Goal: Task Accomplishment & Management: Complete application form

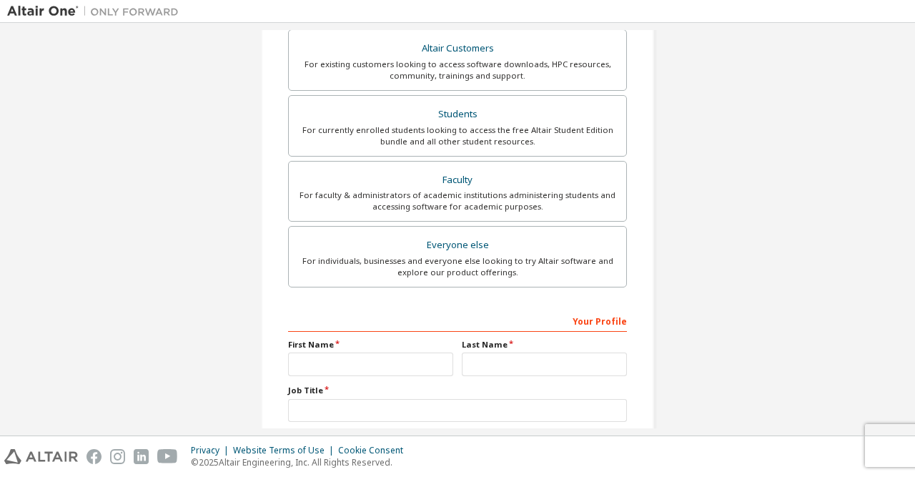
scroll to position [266, 0]
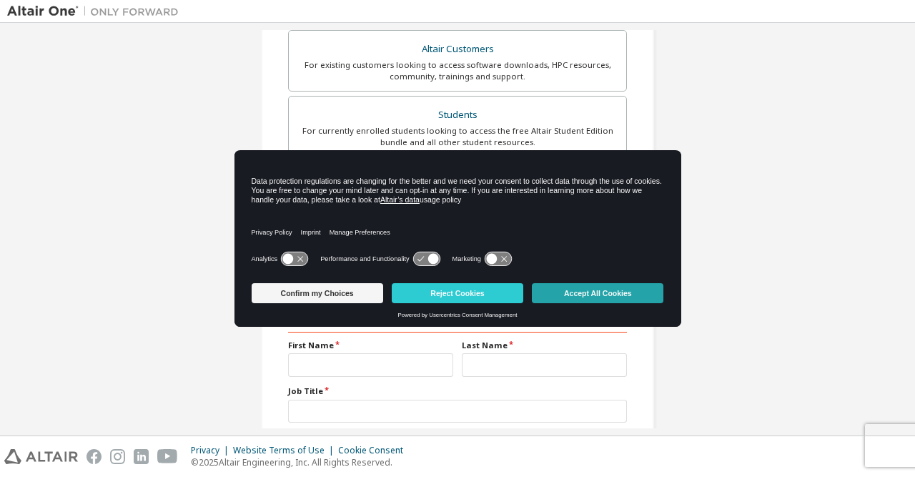
click at [556, 298] on button "Accept All Cookies" at bounding box center [598, 293] width 132 height 20
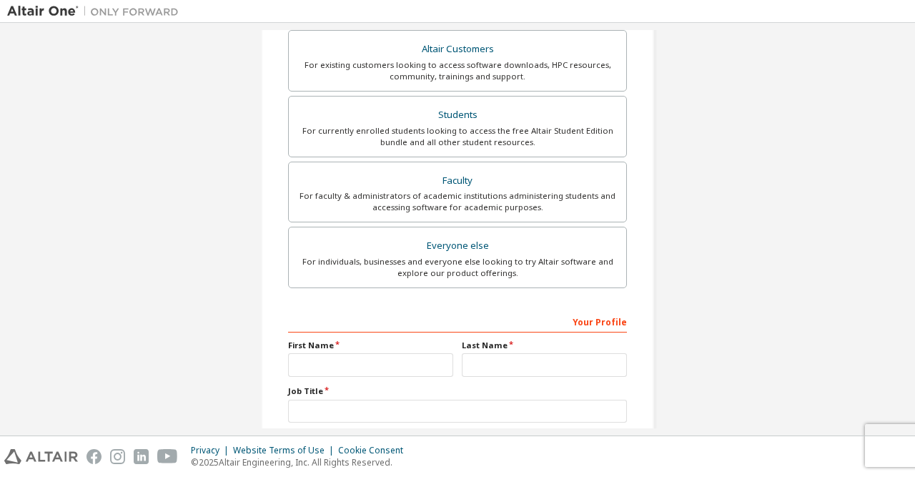
scroll to position [355, 0]
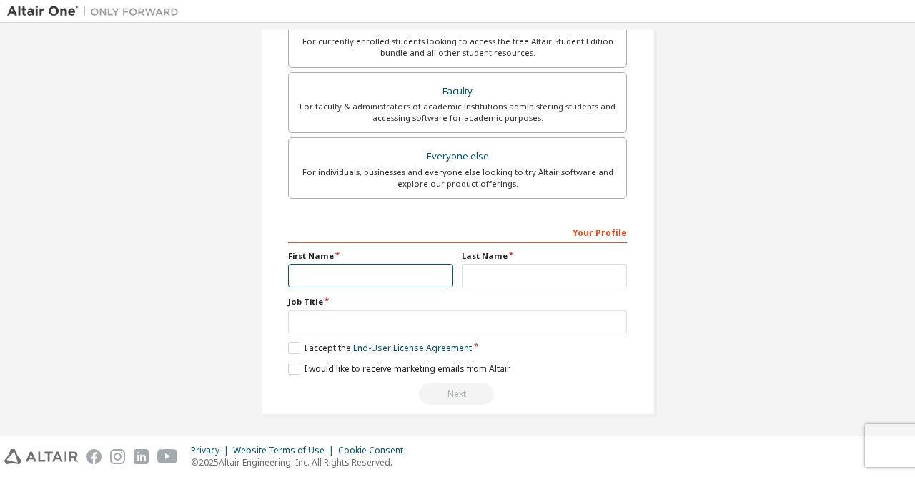
click at [345, 280] on input "text" at bounding box center [370, 276] width 165 height 24
click at [393, 269] on input "*******" at bounding box center [370, 276] width 165 height 24
type input "*******"
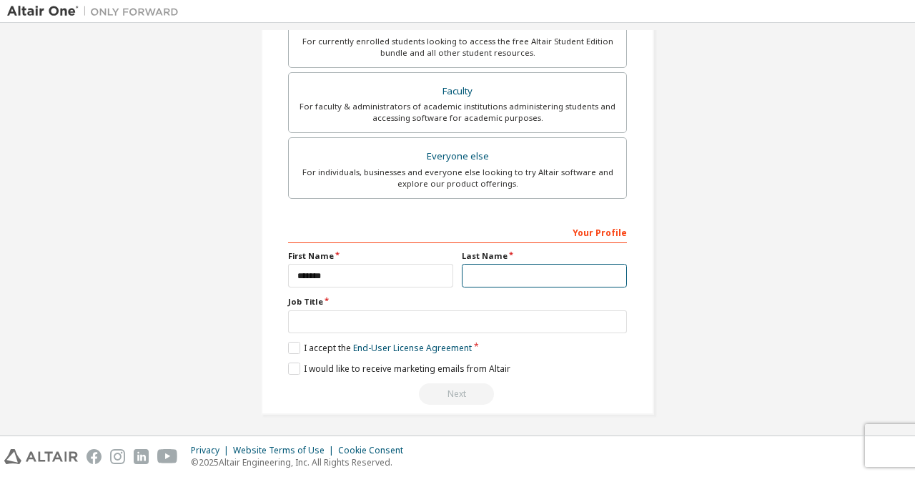
click at [480, 269] on input "text" at bounding box center [544, 276] width 165 height 24
type input "*"
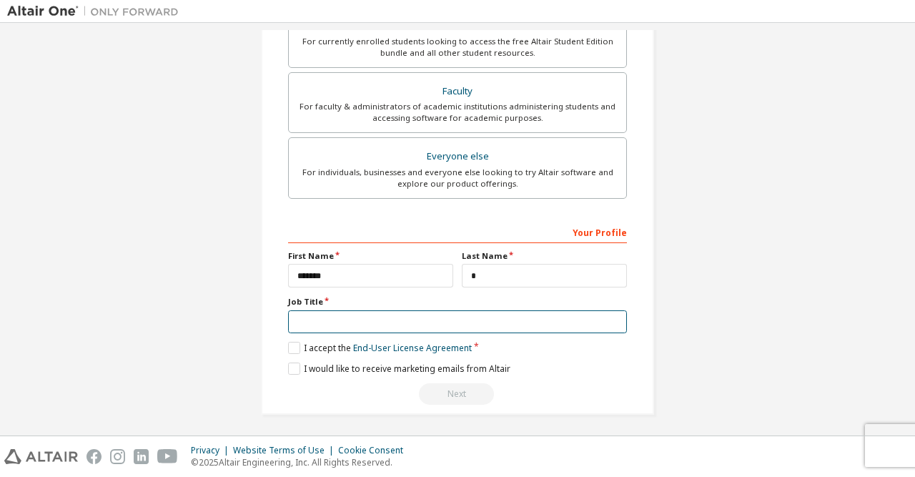
click at [383, 317] on input "text" at bounding box center [457, 322] width 339 height 24
type input "*"
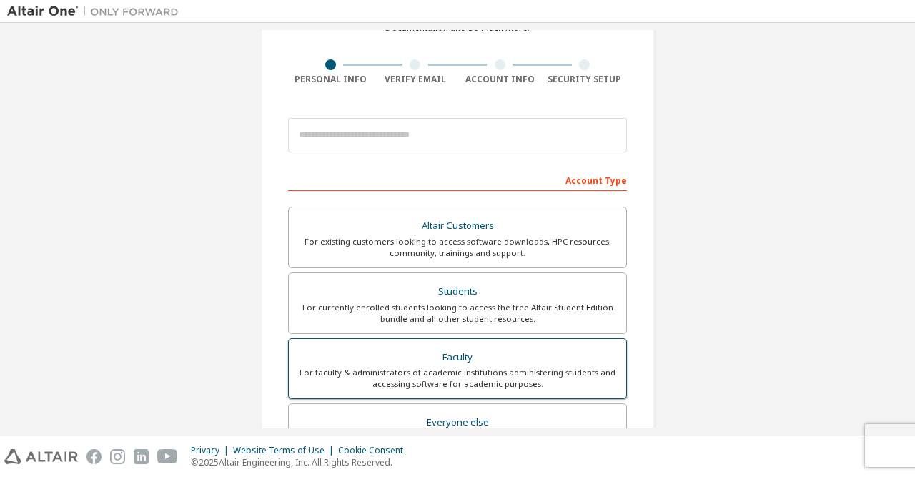
scroll to position [96, 0]
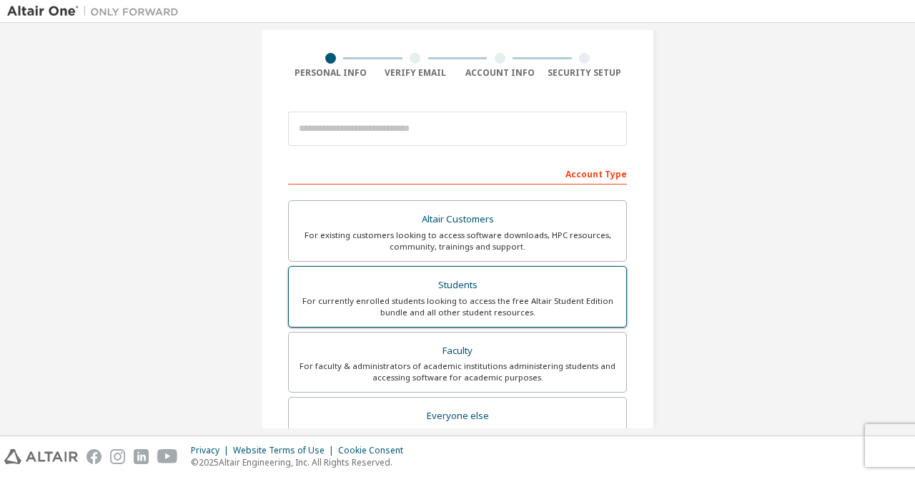
click at [419, 310] on div "For currently enrolled students looking to access the free Altair Student Editi…" at bounding box center [457, 306] width 320 height 23
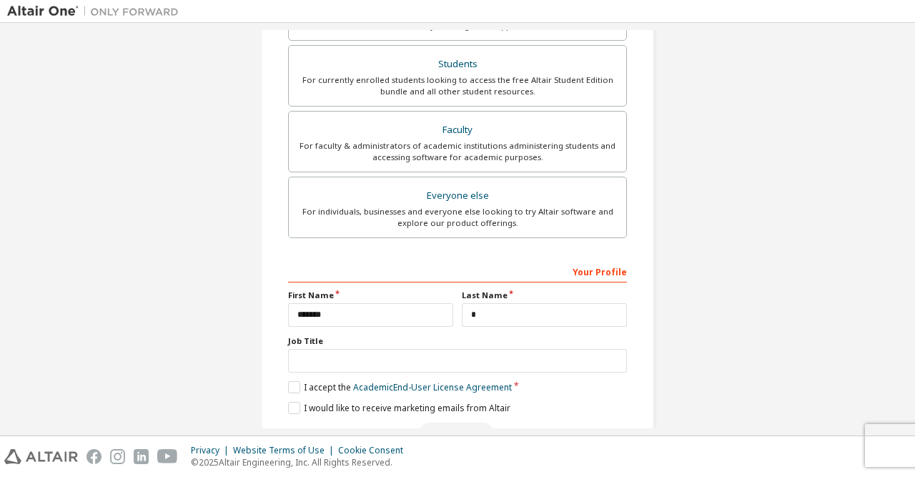
scroll to position [392, 0]
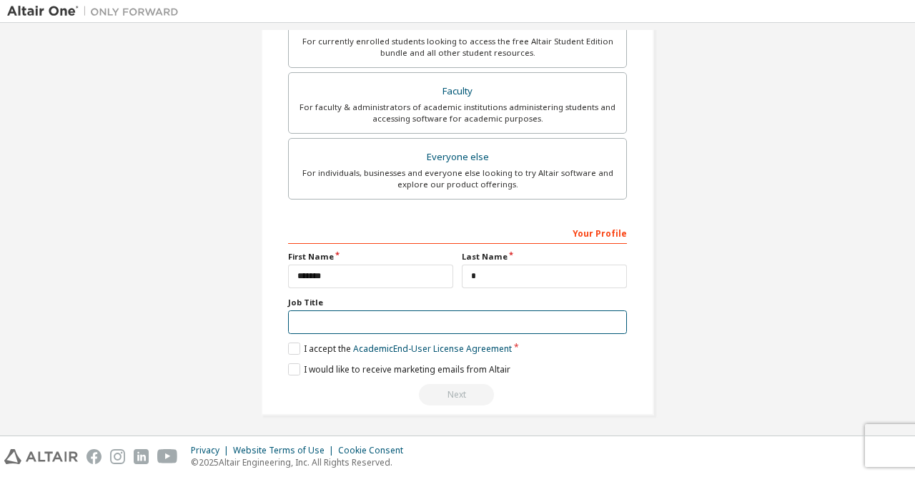
click at [395, 323] on input "text" at bounding box center [457, 322] width 339 height 24
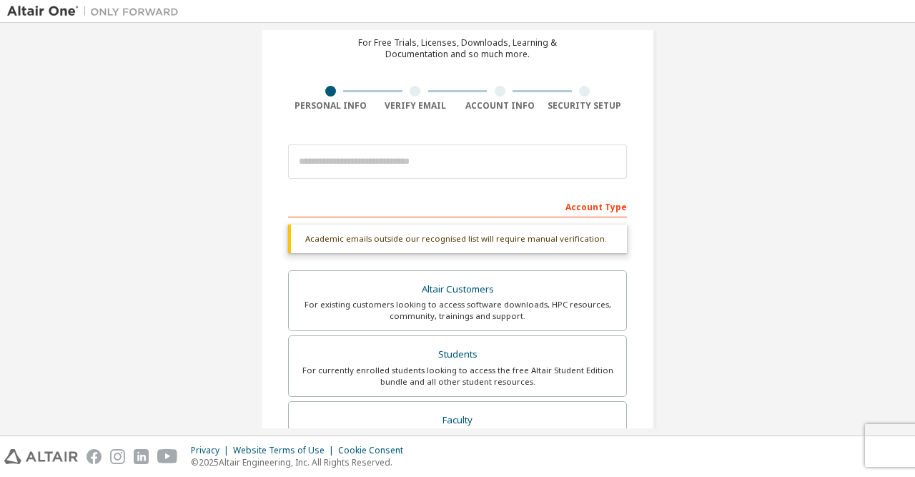
scroll to position [0, 0]
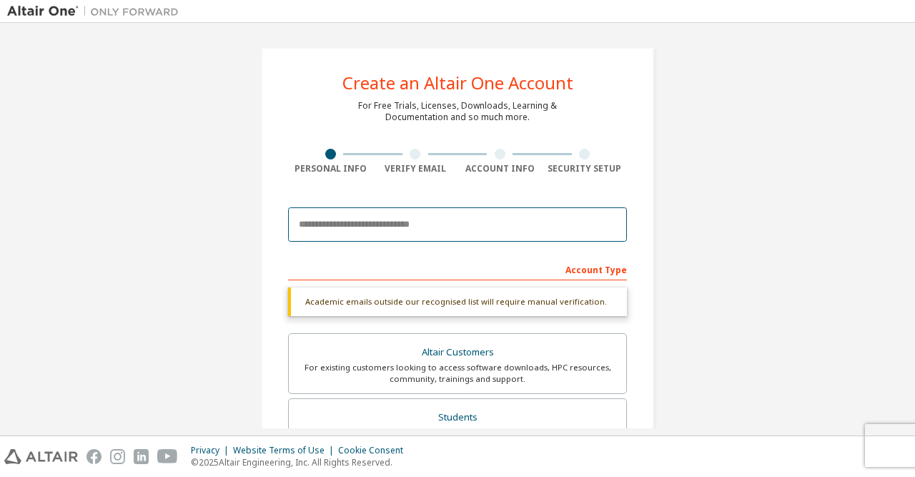
click at [418, 232] on input "email" at bounding box center [457, 224] width 339 height 34
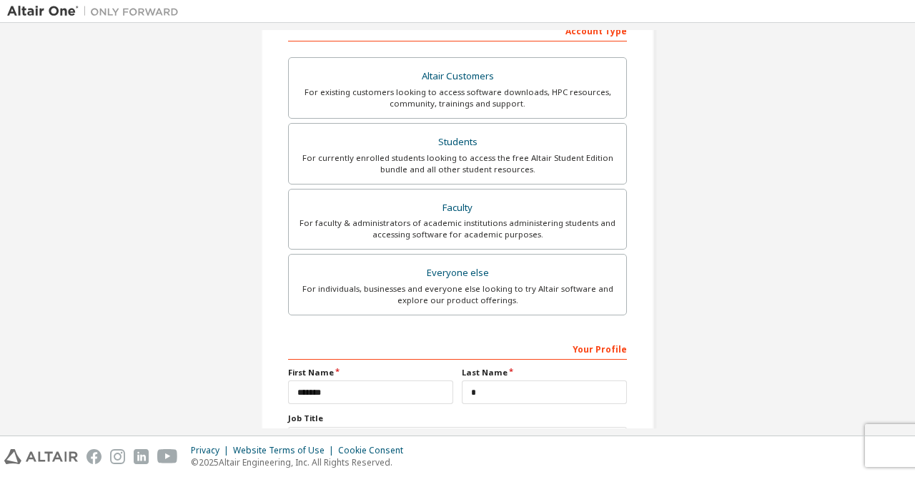
scroll to position [355, 0]
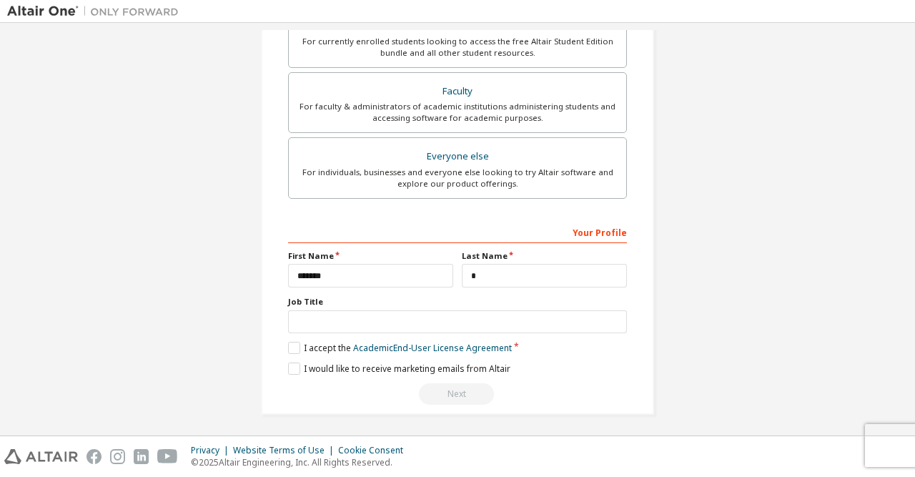
type input "**********"
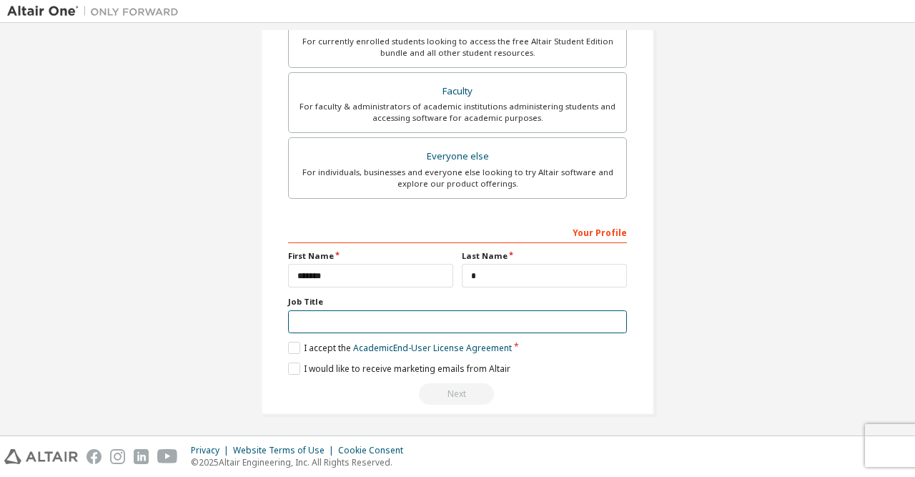
click at [413, 315] on input "text" at bounding box center [457, 322] width 339 height 24
type input "**"
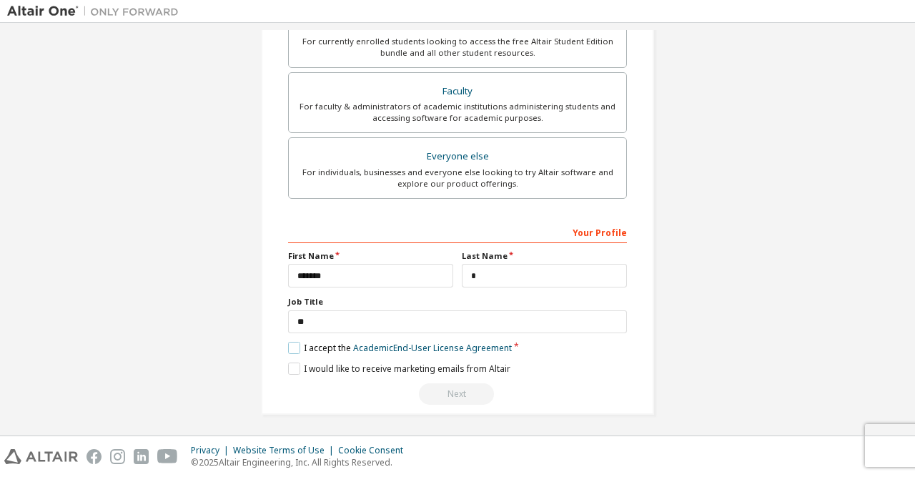
click at [298, 342] on label "I accept the Academic End-User License Agreement" at bounding box center [400, 348] width 224 height 12
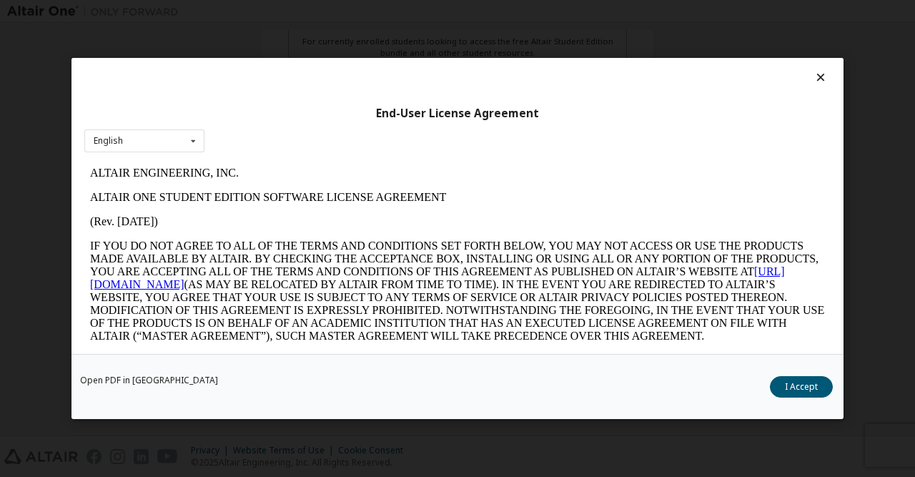
scroll to position [0, 0]
click at [801, 387] on button "I Accept" at bounding box center [801, 386] width 63 height 21
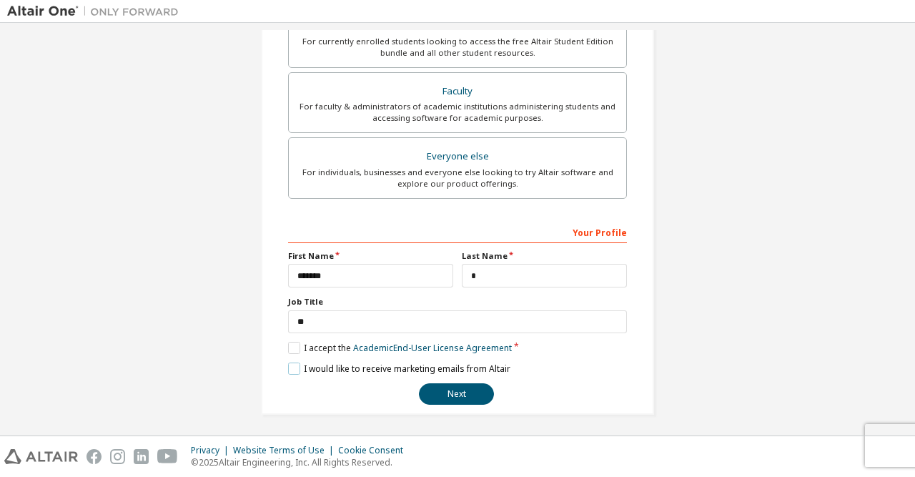
click at [296, 369] on label "I would like to receive marketing emails from Altair" at bounding box center [399, 368] width 222 height 12
click at [445, 384] on button "Next" at bounding box center [456, 393] width 75 height 21
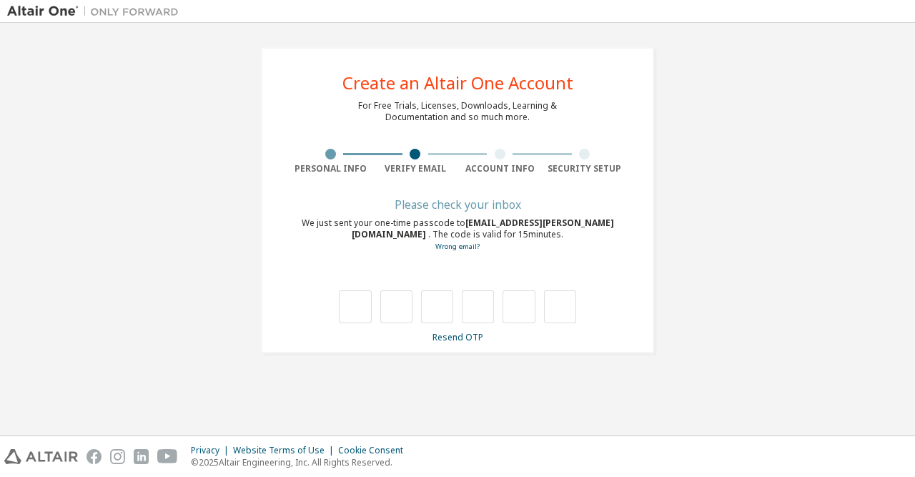
type input "*"
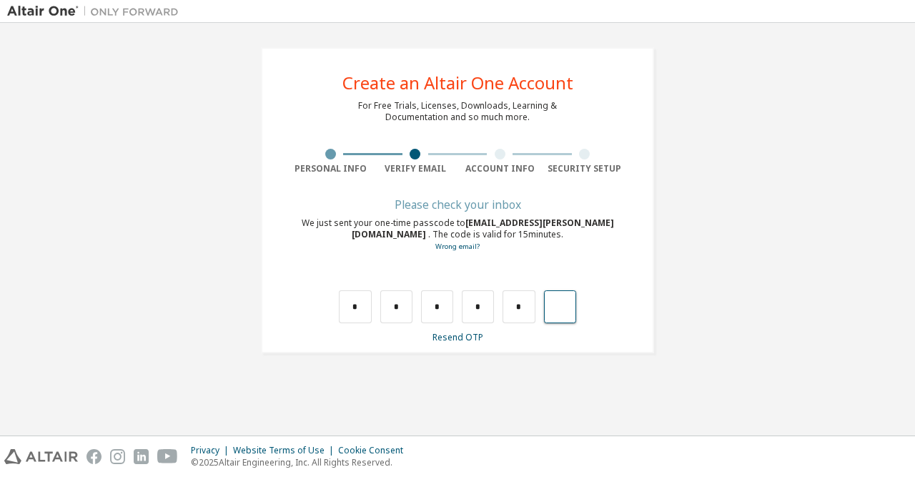
type input "*"
